Goal: Task Accomplishment & Management: Use online tool/utility

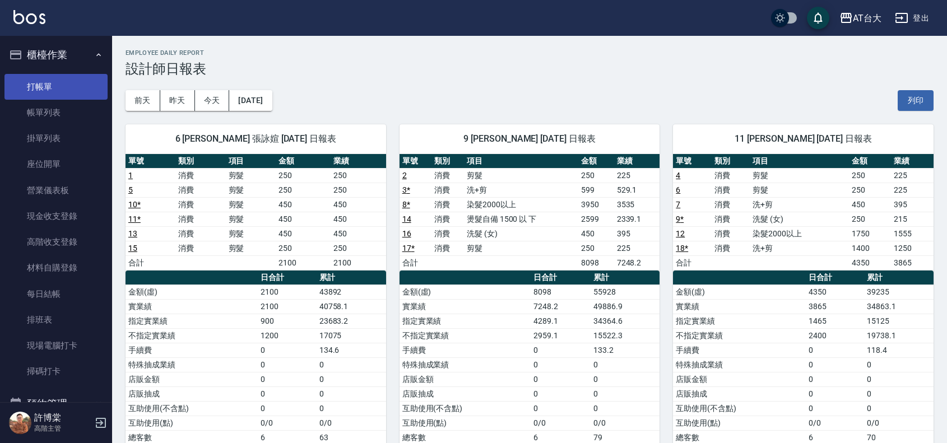
click at [50, 80] on link "打帳單" at bounding box center [55, 87] width 103 height 26
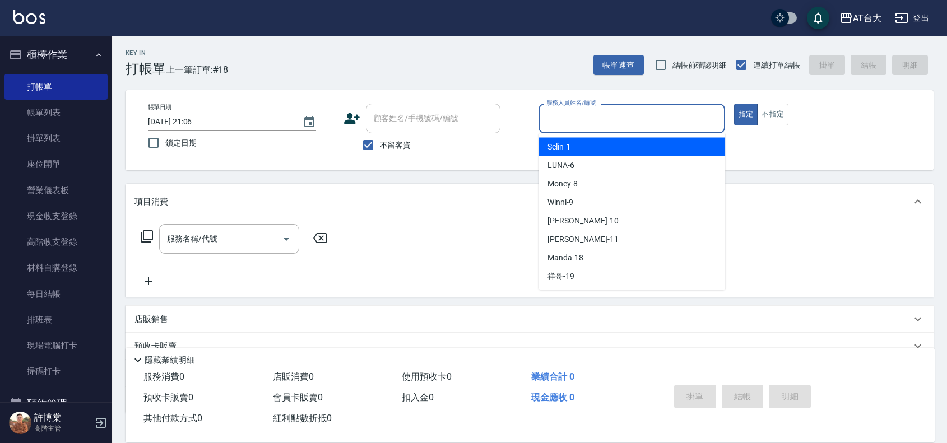
click at [704, 115] on input "服務人員姓名/編號" at bounding box center [631, 119] width 176 height 20
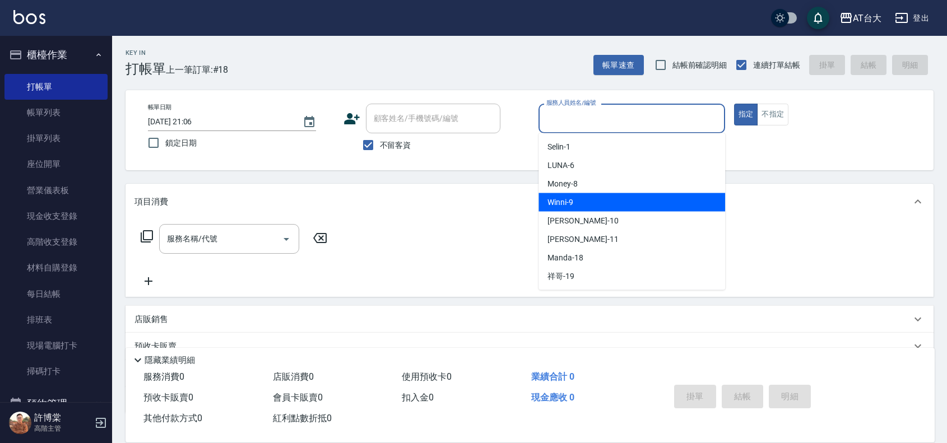
drag, startPoint x: 687, startPoint y: 193, endPoint x: 692, endPoint y: 186, distance: 9.2
click at [687, 193] on div "Winni -9" at bounding box center [631, 202] width 187 height 18
type input "Winni-9"
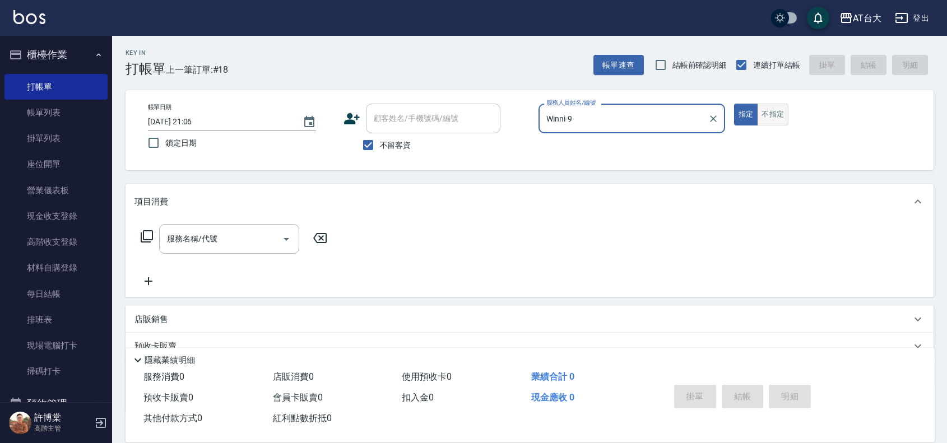
click at [774, 119] on button "不指定" at bounding box center [772, 115] width 31 height 22
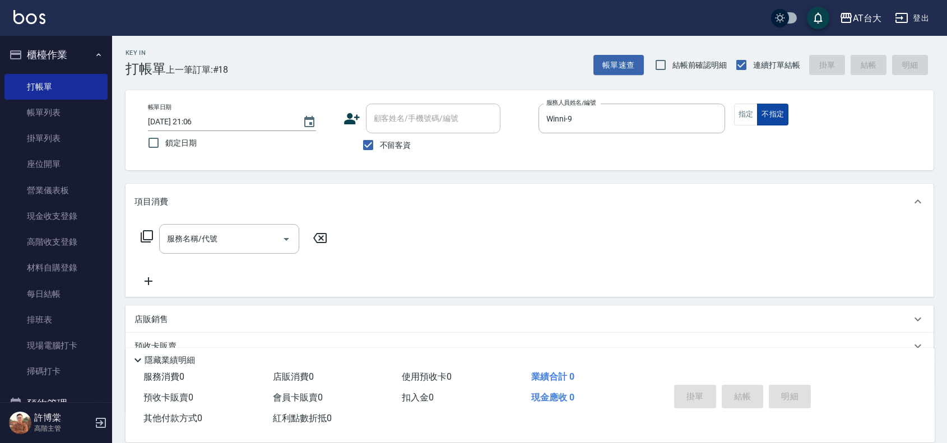
type button "false"
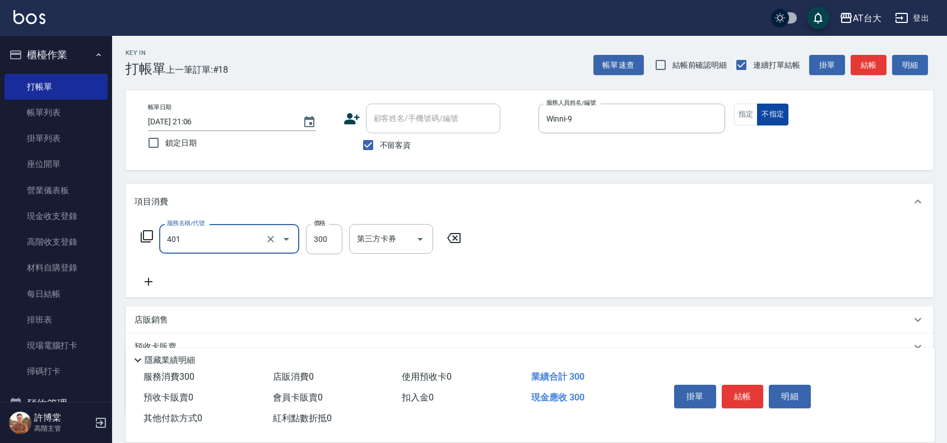
type input "自備護髮(401)"
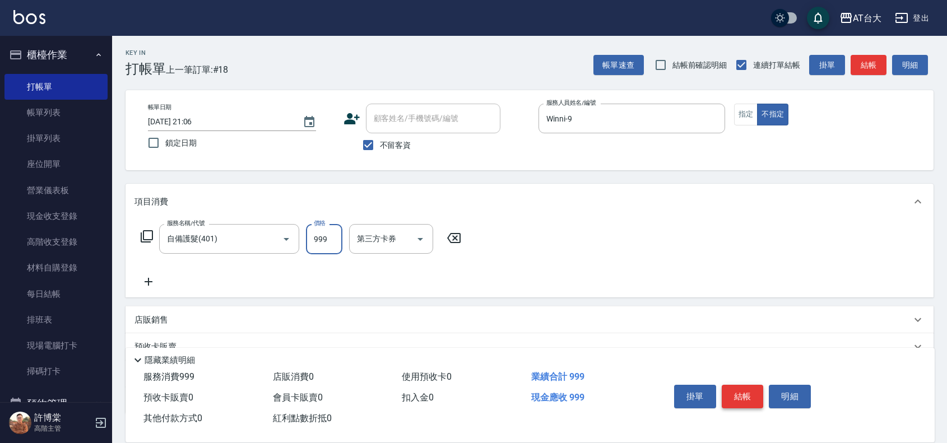
type input "999"
drag, startPoint x: 751, startPoint y: 398, endPoint x: 634, endPoint y: 273, distance: 172.0
click at [749, 380] on div "掛單 結帳 明細" at bounding box center [742, 397] width 146 height 35
click at [732, 392] on button "結帳" at bounding box center [742, 397] width 42 height 24
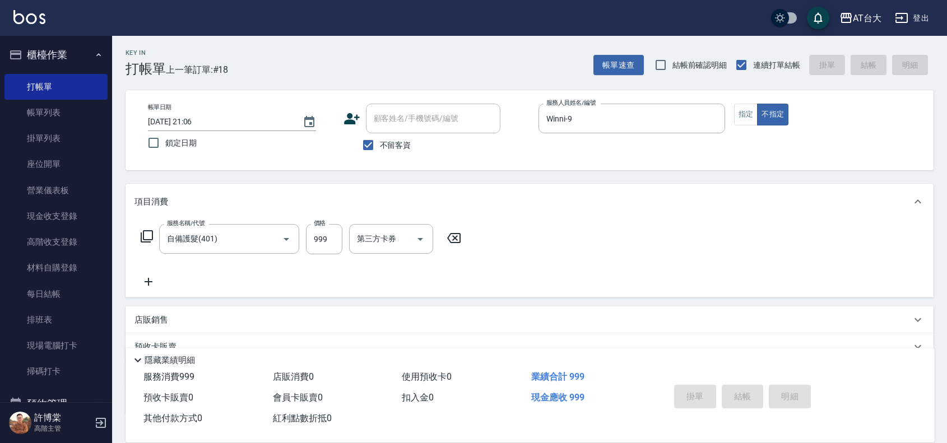
type input "[DATE] 21:07"
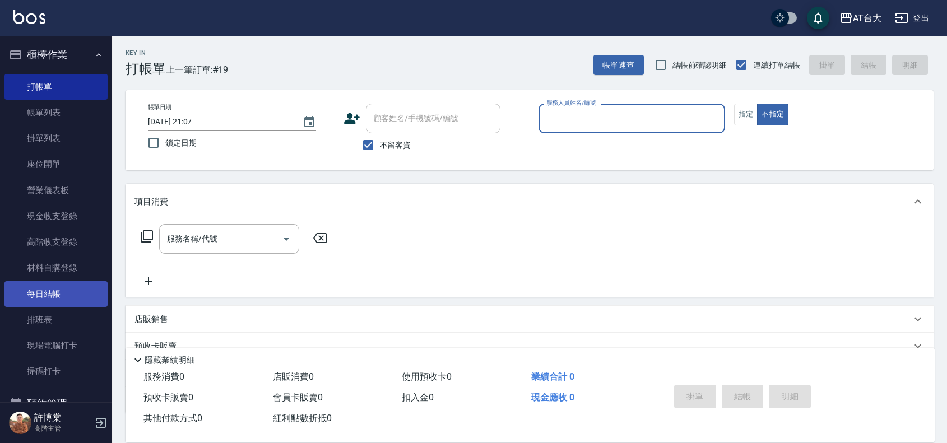
click at [45, 300] on link "每日結帳" at bounding box center [55, 294] width 103 height 26
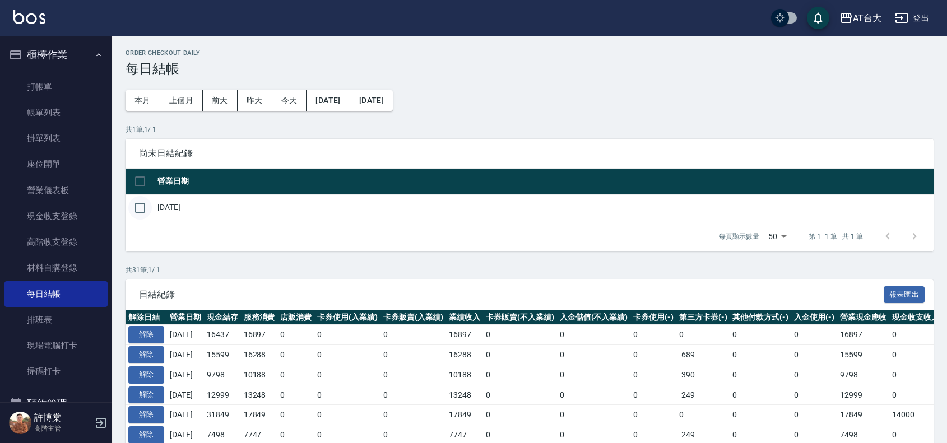
click at [138, 206] on input "checkbox" at bounding box center [140, 208] width 24 height 24
checkbox input "true"
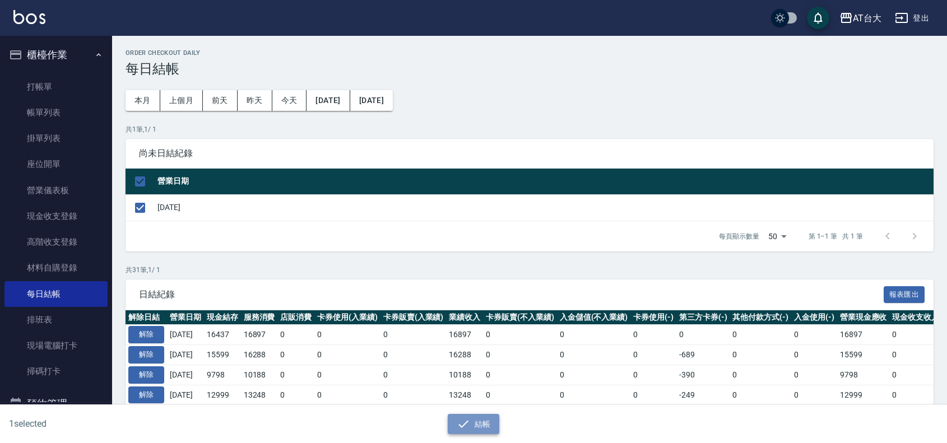
click at [492, 415] on button "結帳" at bounding box center [474, 424] width 52 height 21
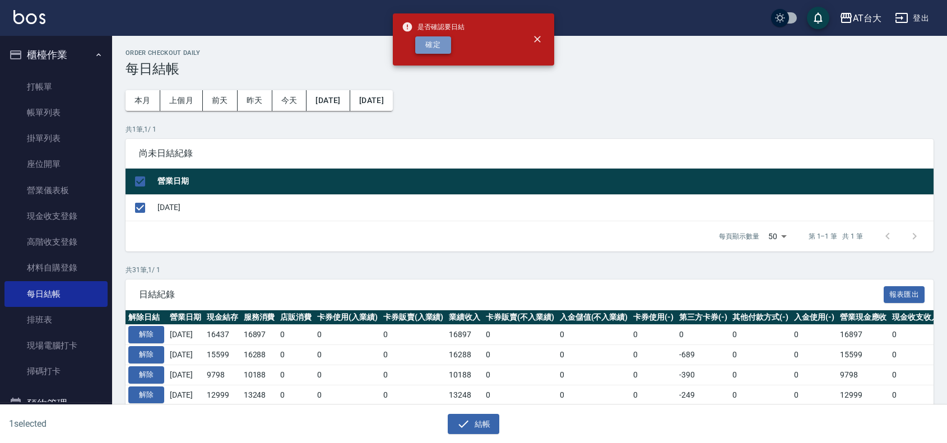
click at [443, 52] on button "確定" at bounding box center [433, 44] width 36 height 17
checkbox input "false"
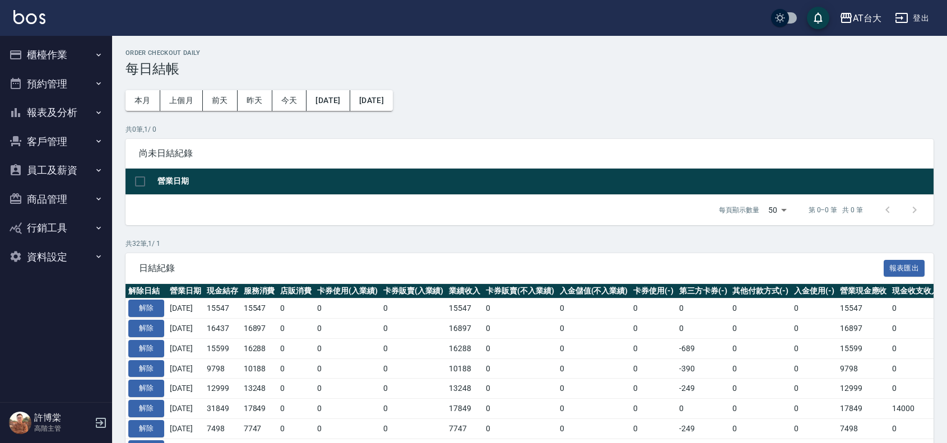
click at [34, 117] on button "報表及分析" at bounding box center [55, 112] width 103 height 29
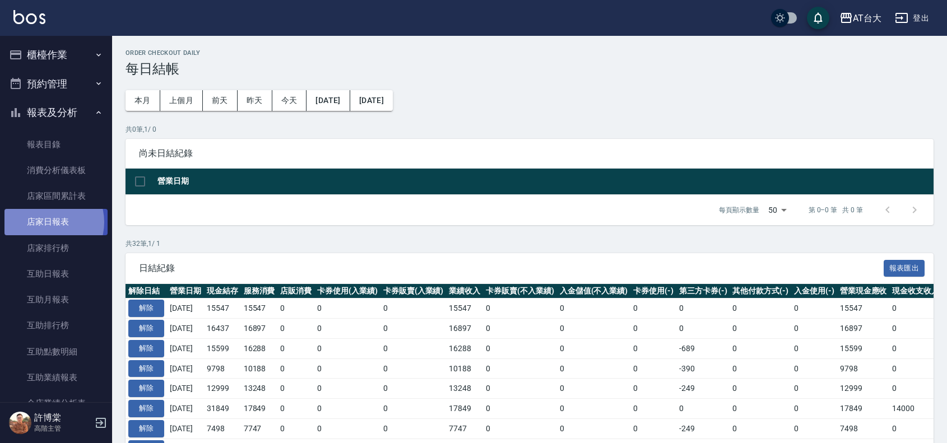
click at [45, 222] on link "店家日報表" at bounding box center [55, 222] width 103 height 26
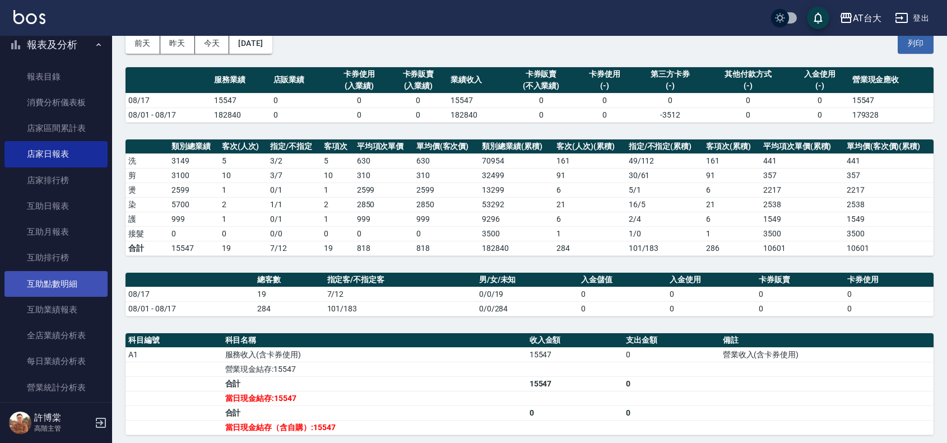
scroll to position [210, 0]
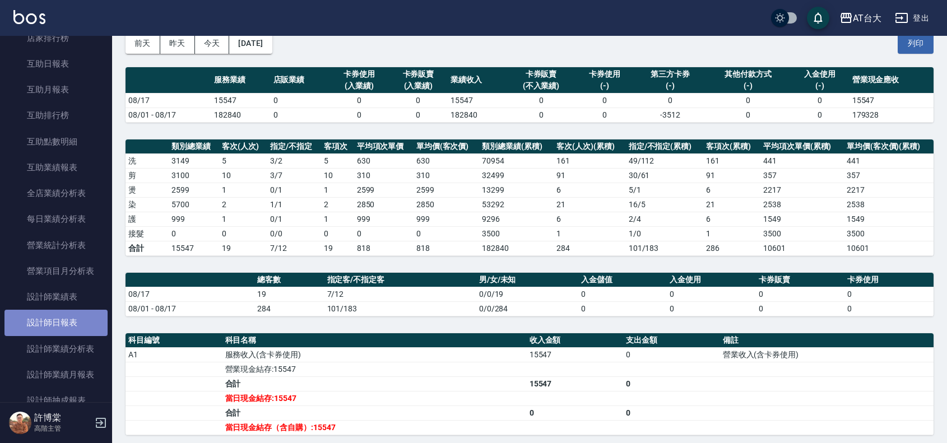
click at [77, 323] on link "設計師日報表" at bounding box center [55, 323] width 103 height 26
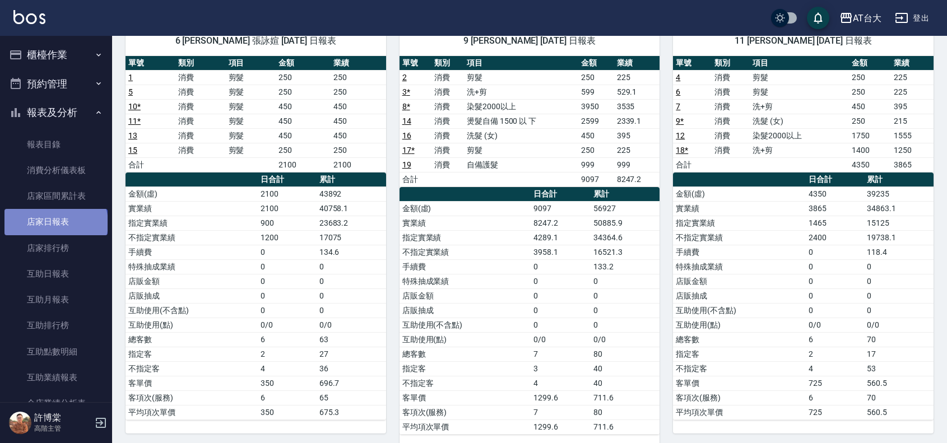
click at [55, 223] on link "店家日報表" at bounding box center [55, 222] width 103 height 26
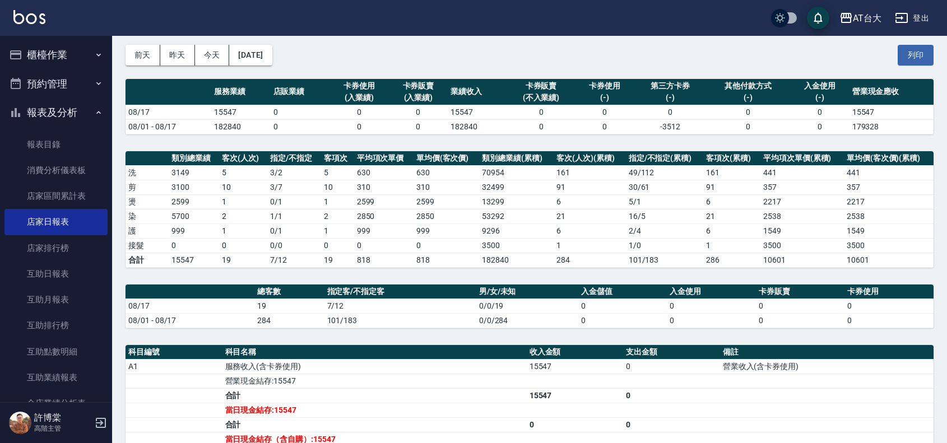
scroll to position [70, 0]
